Goal: Task Accomplishment & Management: Manage account settings

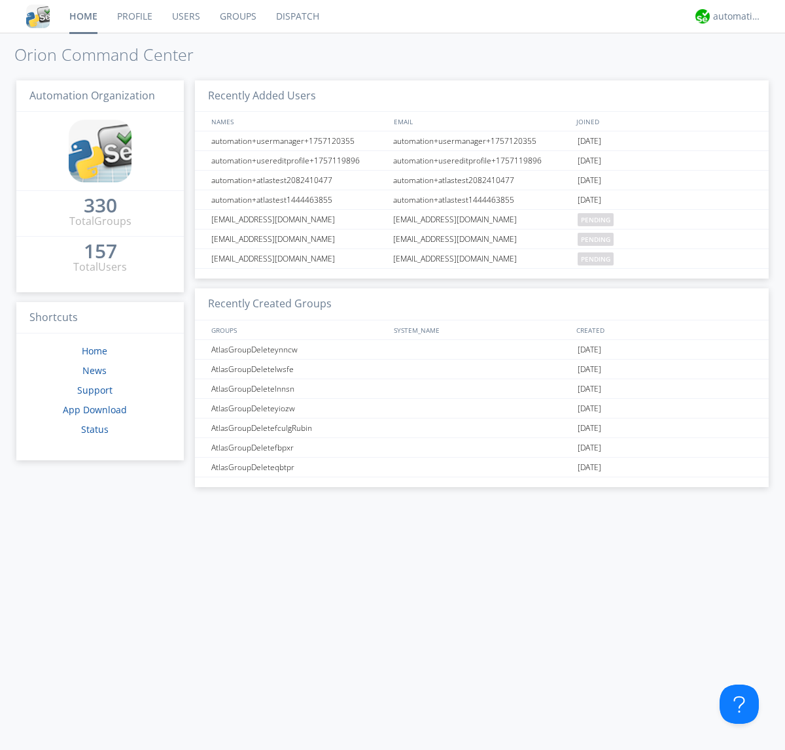
click at [237, 16] on link "Groups" at bounding box center [238, 16] width 56 height 33
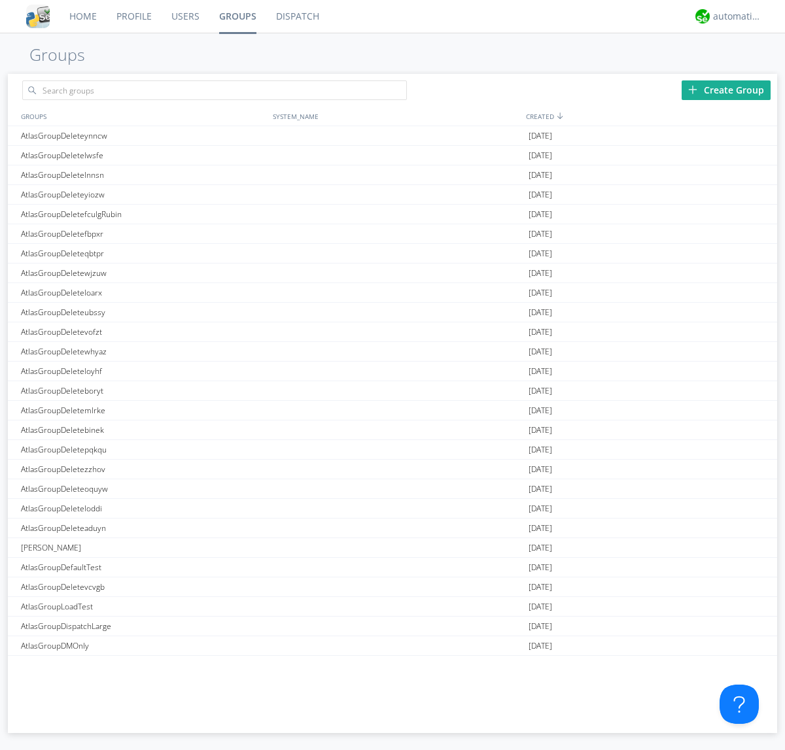
click at [726, 90] on div "Create Group" at bounding box center [725, 90] width 89 height 20
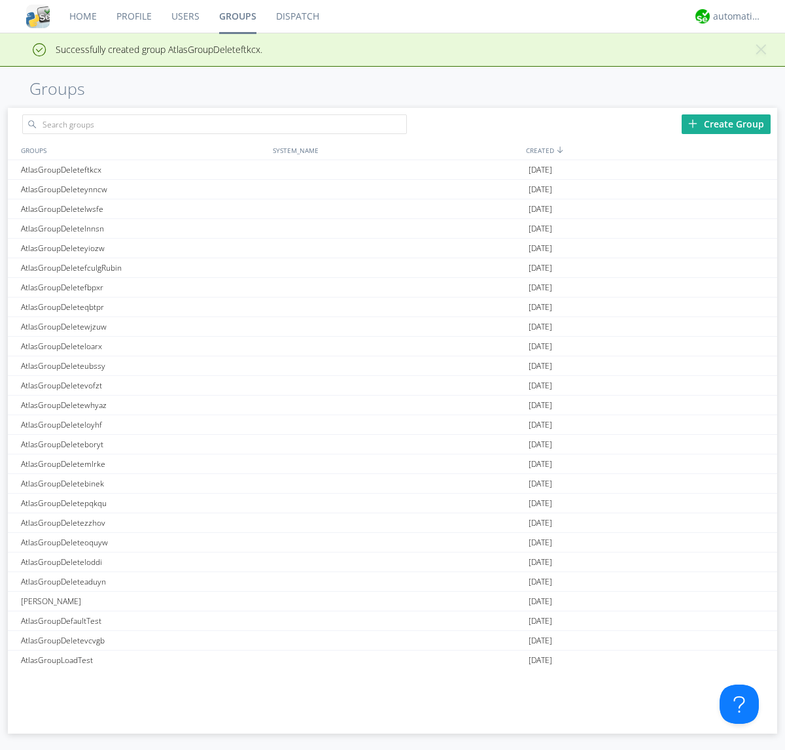
click at [237, 16] on link "Groups" at bounding box center [237, 16] width 57 height 33
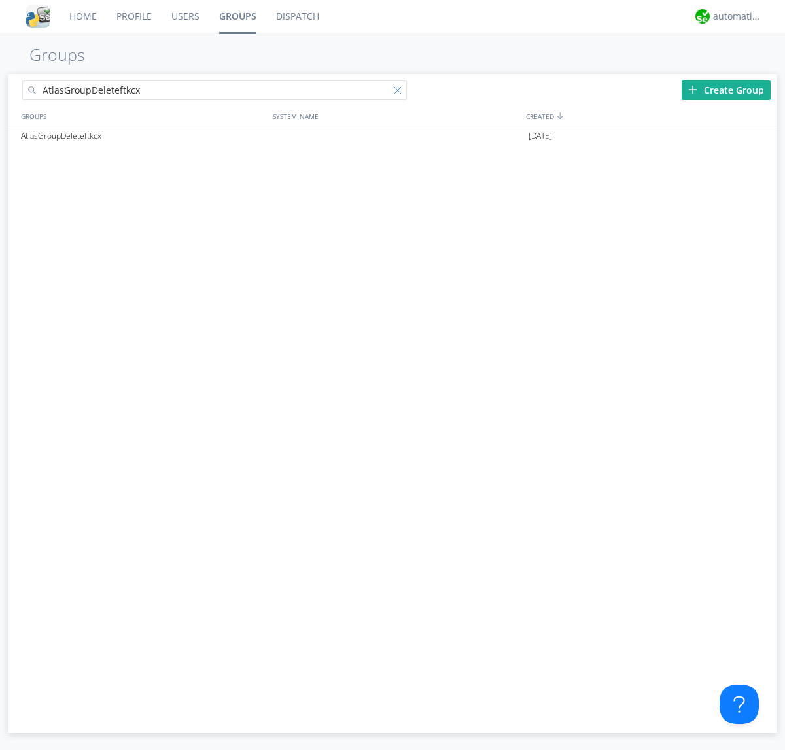
type input "AtlasGroupDeleteftkcx"
click at [400, 92] on div at bounding box center [400, 92] width 13 height 13
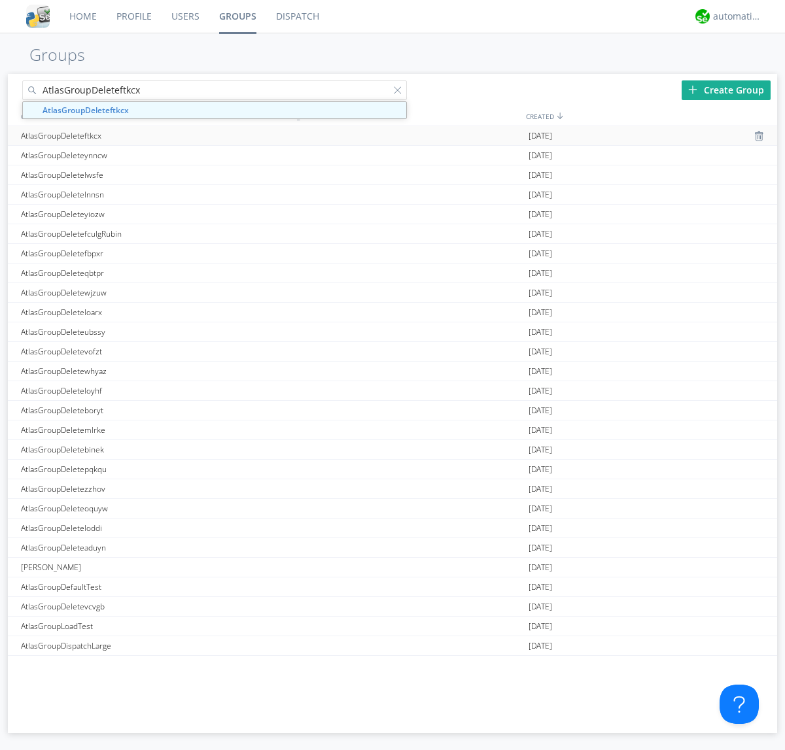
type input "AtlasGroupDeleteftkcx"
click at [143, 135] on div "AtlasGroupDeleteftkcx" at bounding box center [144, 135] width 252 height 19
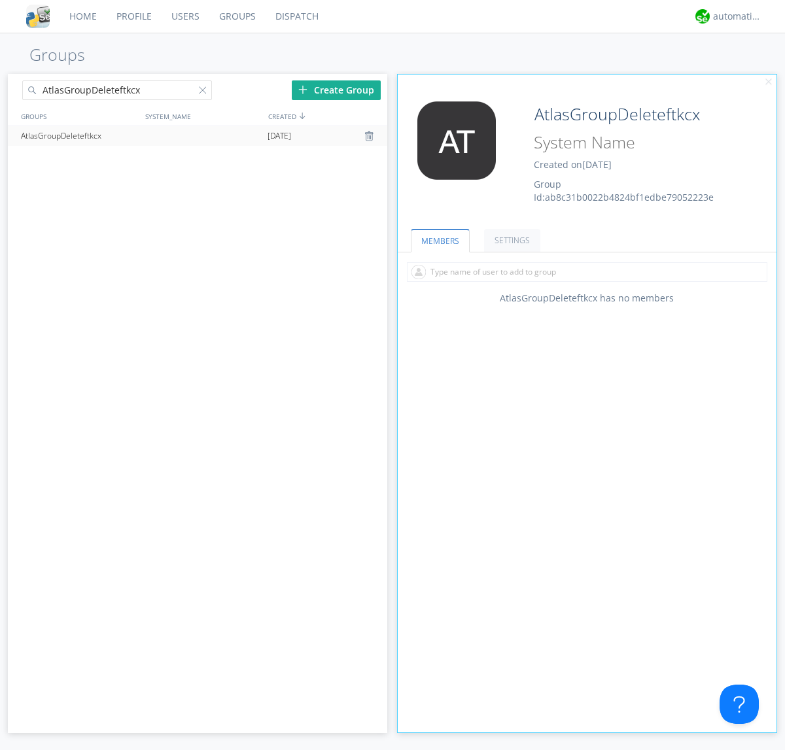
click at [587, 156] on div "AtlasGroupDeleteftkcx Created on [DATE] Group Id: ab8c31b0022b4824bf1edbe790522…" at bounding box center [619, 152] width 190 height 103
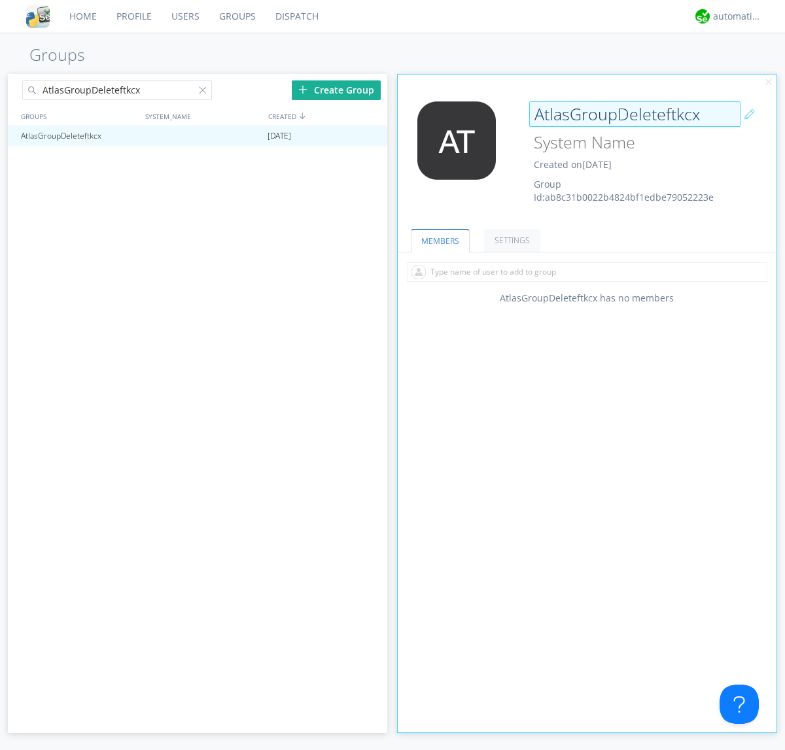
click at [634, 114] on input "AtlasGroupDeleteftkcx" at bounding box center [634, 114] width 211 height 26
type input "[PERSON_NAME]"
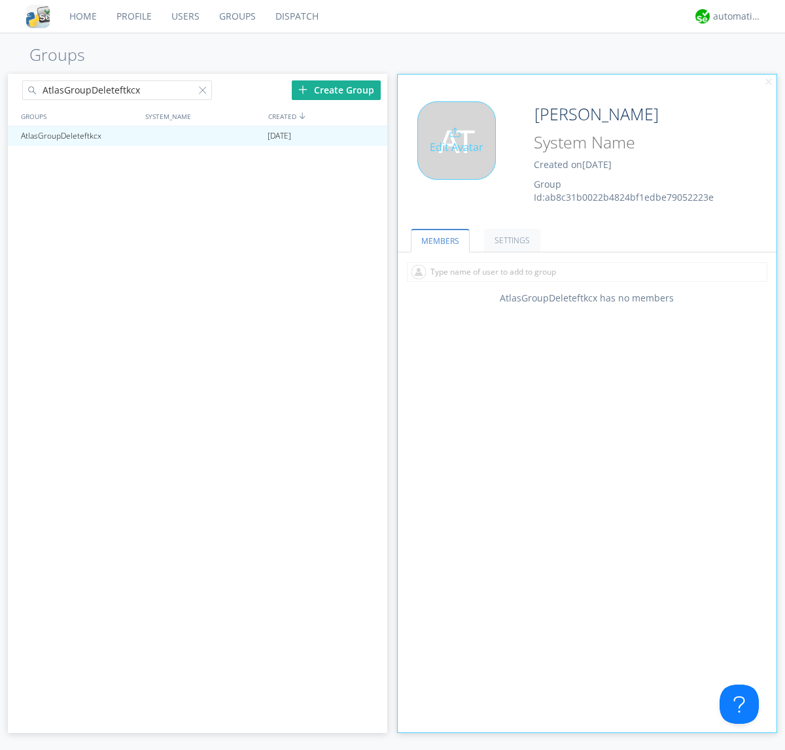
click at [460, 156] on div "Edit Avatar" at bounding box center [456, 140] width 78 height 78
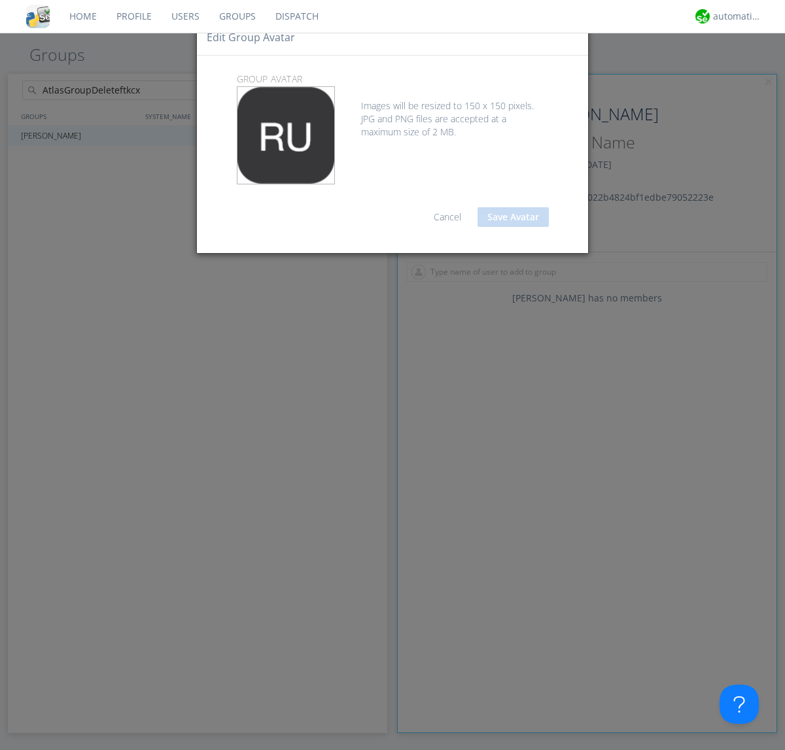
type input "C:\fakepath\selenium.png"
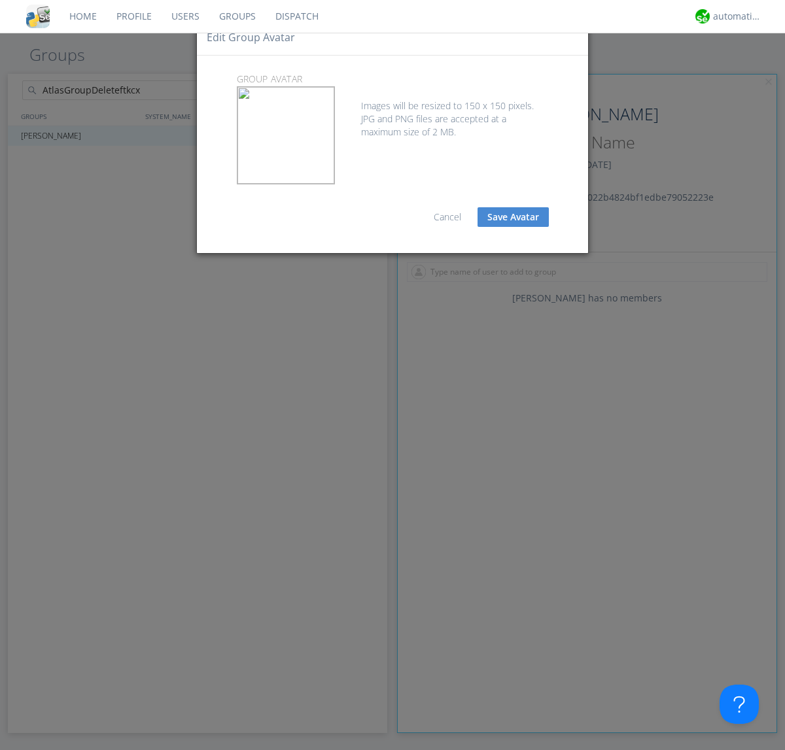
click at [513, 217] on button "Save Avatar" at bounding box center [512, 217] width 71 height 20
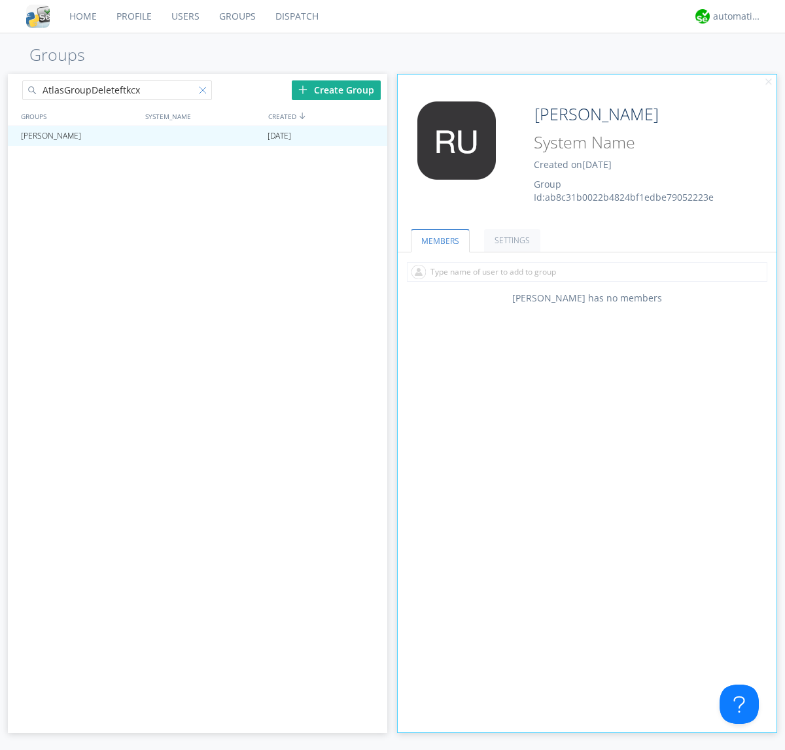
click at [205, 92] on div at bounding box center [205, 92] width 13 height 13
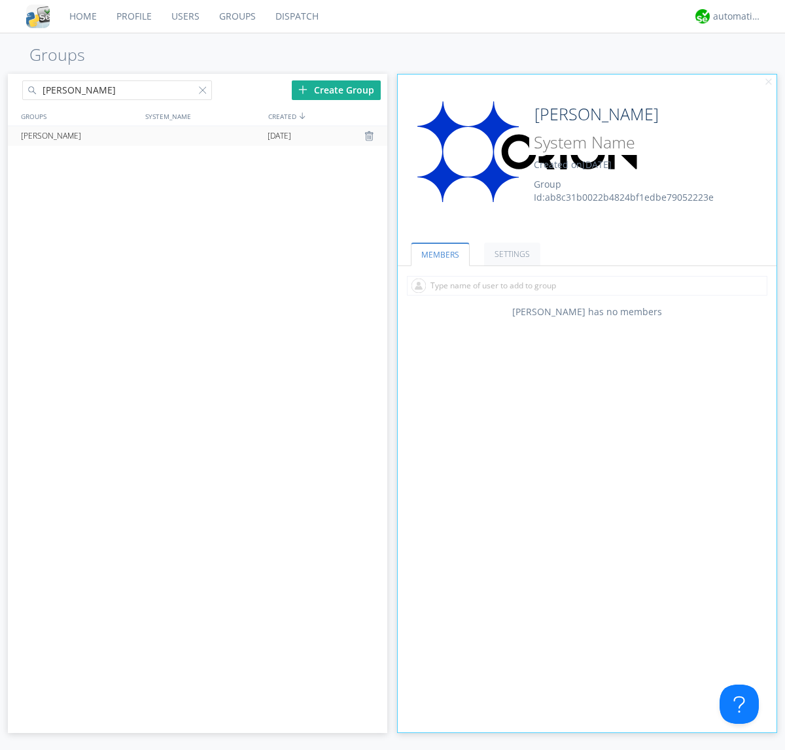
type input "[PERSON_NAME]"
click at [370, 136] on div at bounding box center [370, 136] width 13 height 10
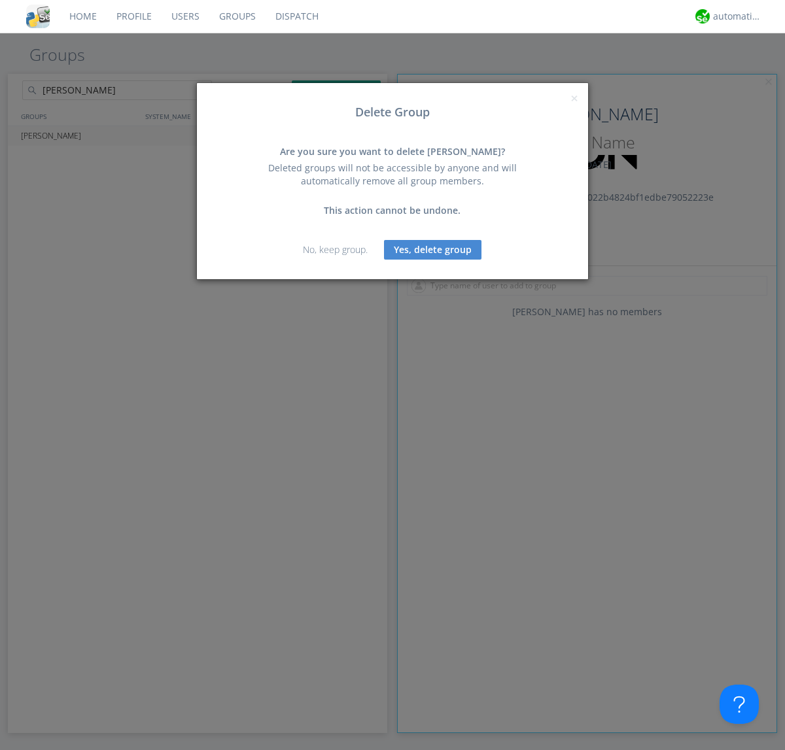
click at [433, 249] on button "Yes, delete group" at bounding box center [432, 250] width 97 height 20
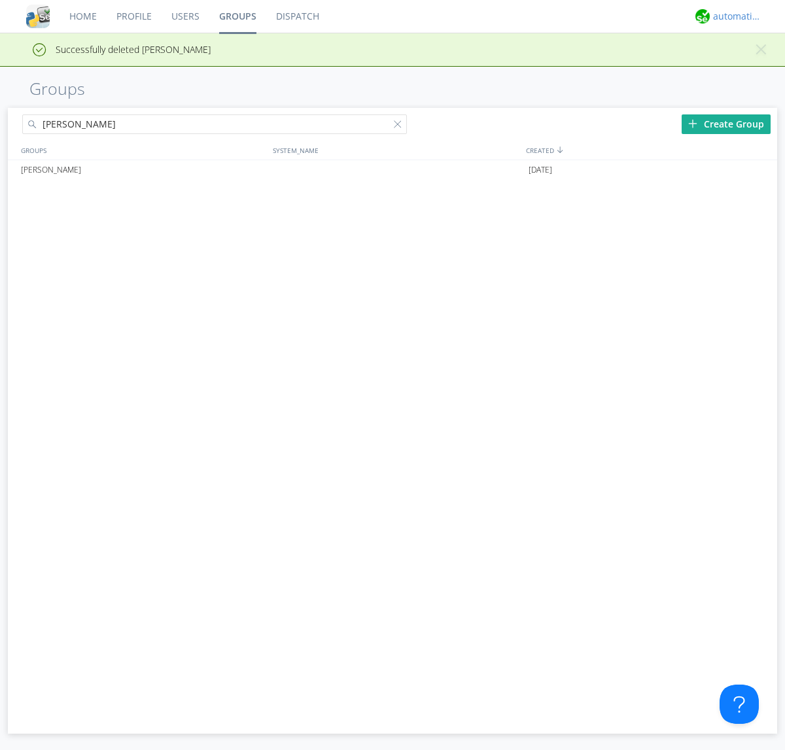
click at [734, 16] on div "automation+atlas" at bounding box center [737, 16] width 49 height 13
